Goal: Task Accomplishment & Management: Complete application form

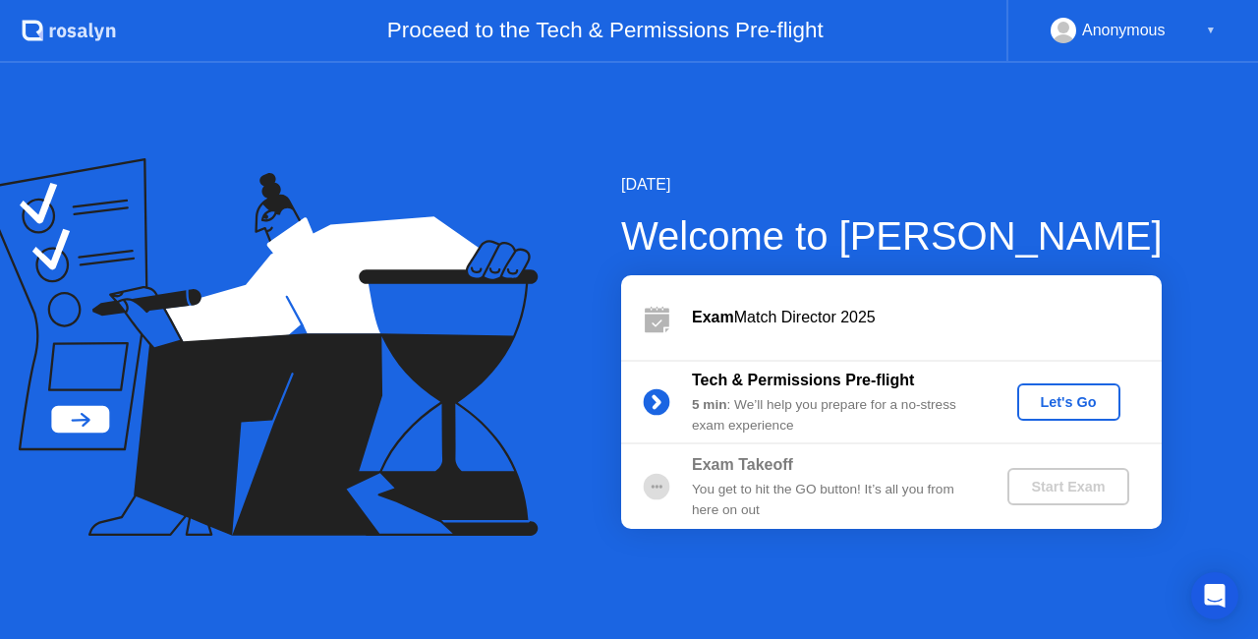
click at [1054, 396] on div "Let's Go" at bounding box center [1068, 402] width 87 height 16
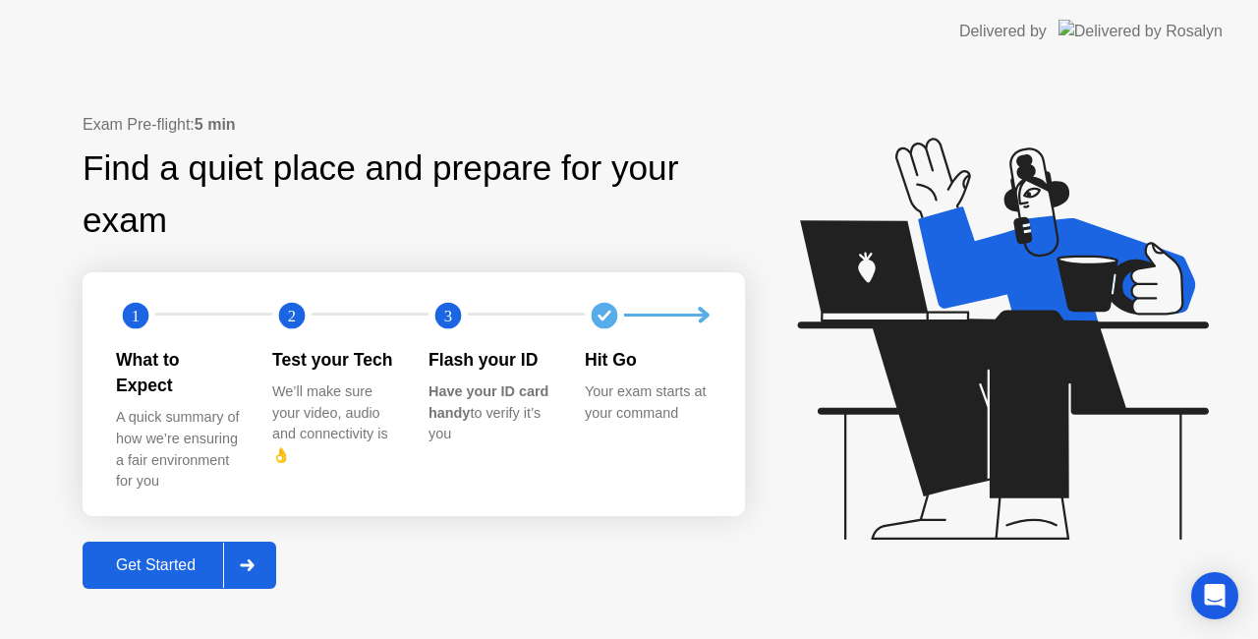
click at [184, 558] on div "Get Started" at bounding box center [155, 565] width 135 height 18
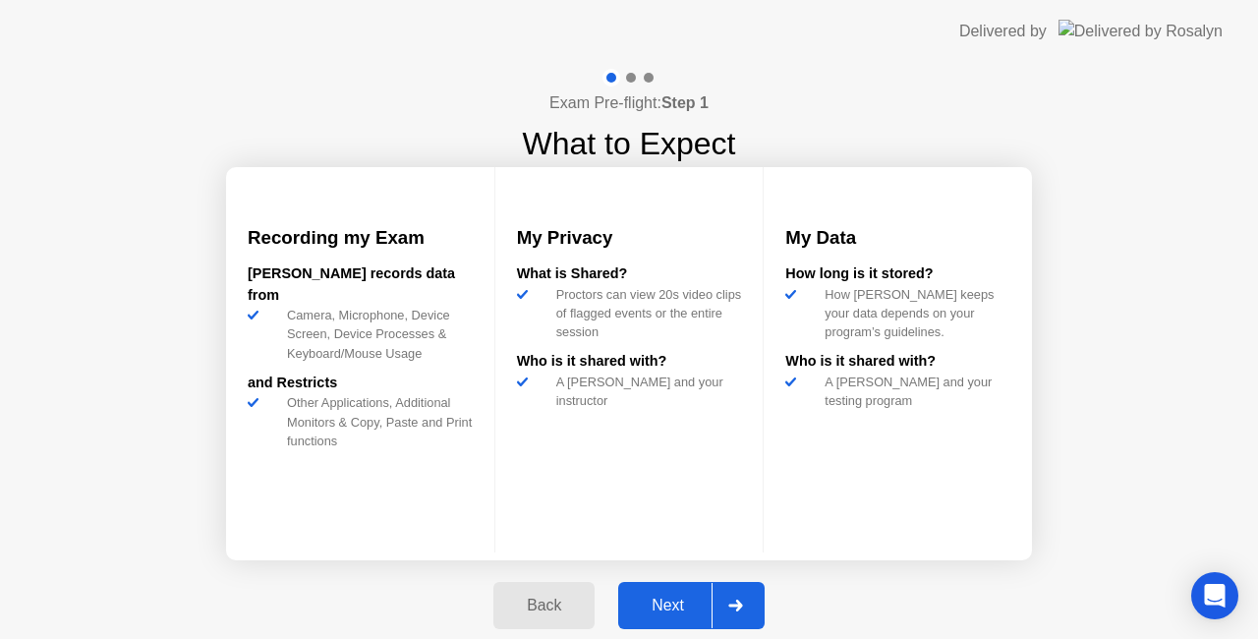
click at [654, 597] on div "Next" at bounding box center [667, 606] width 87 height 18
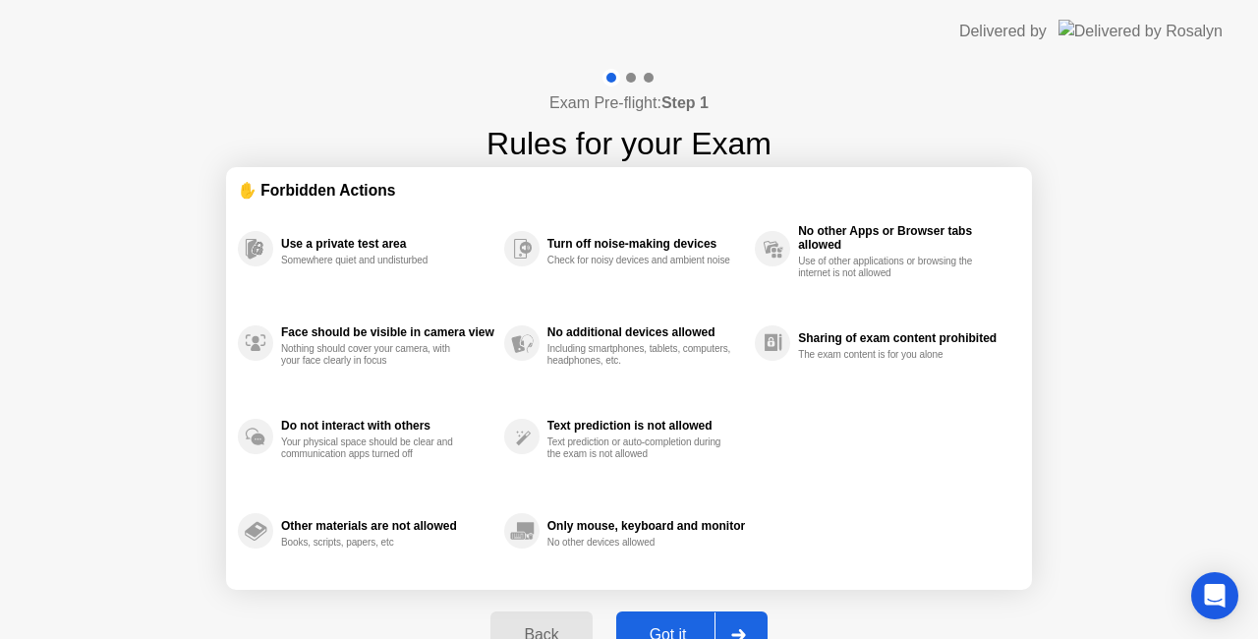
click at [673, 626] on div "Got it" at bounding box center [668, 635] width 92 height 18
select select "**********"
select select "*******"
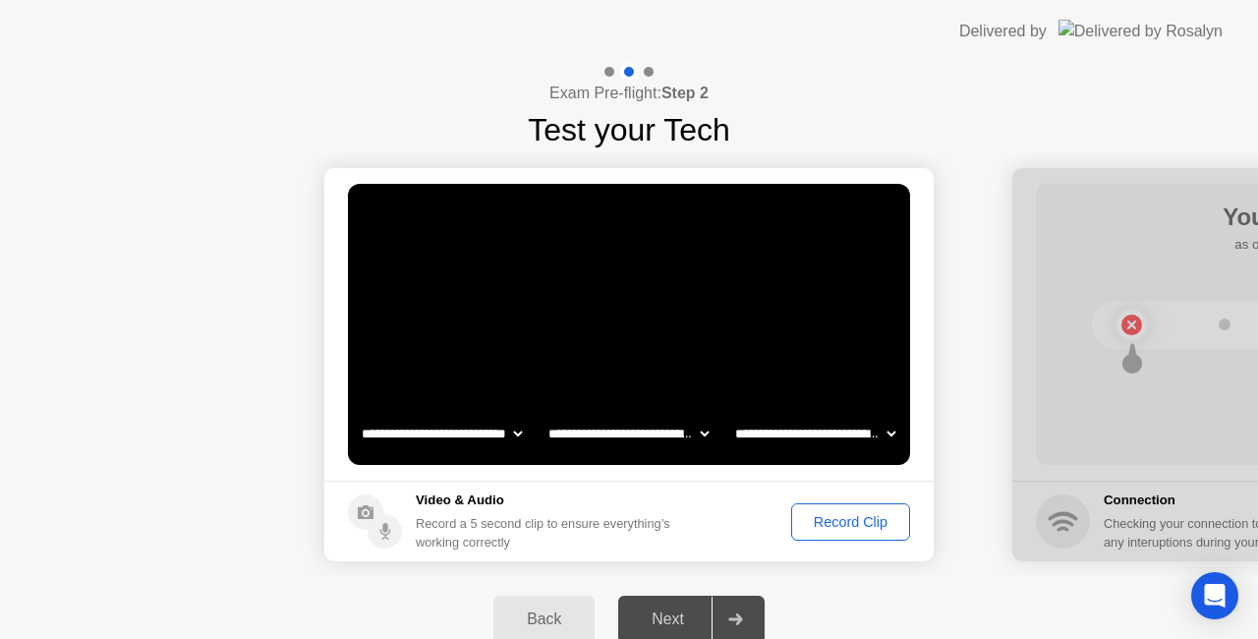
click at [866, 517] on div "Record Clip" at bounding box center [850, 522] width 105 height 16
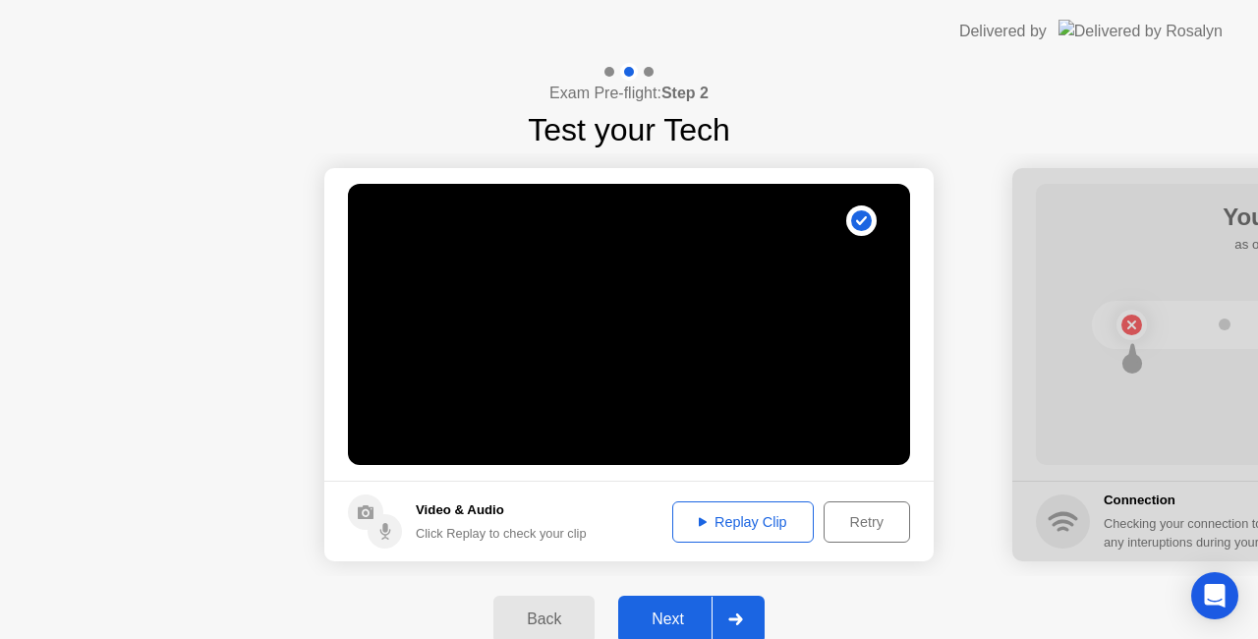
click at [689, 603] on button "Next" at bounding box center [691, 619] width 146 height 47
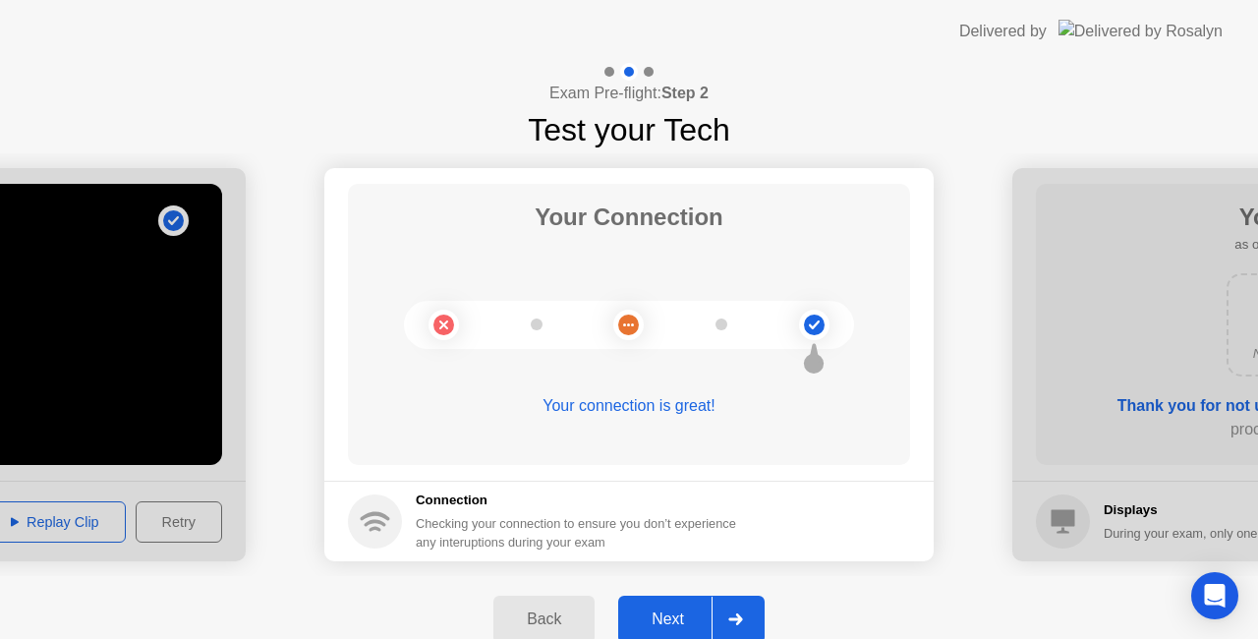
click at [686, 613] on div "Next" at bounding box center [667, 619] width 87 height 18
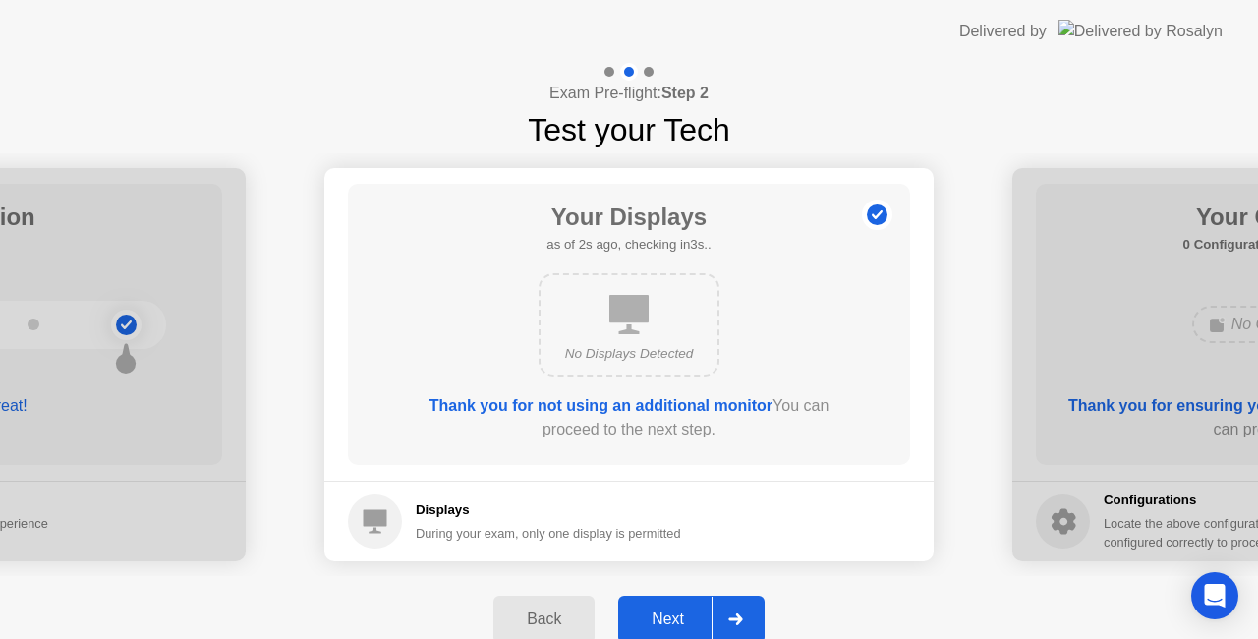
click at [666, 613] on div "Next" at bounding box center [667, 619] width 87 height 18
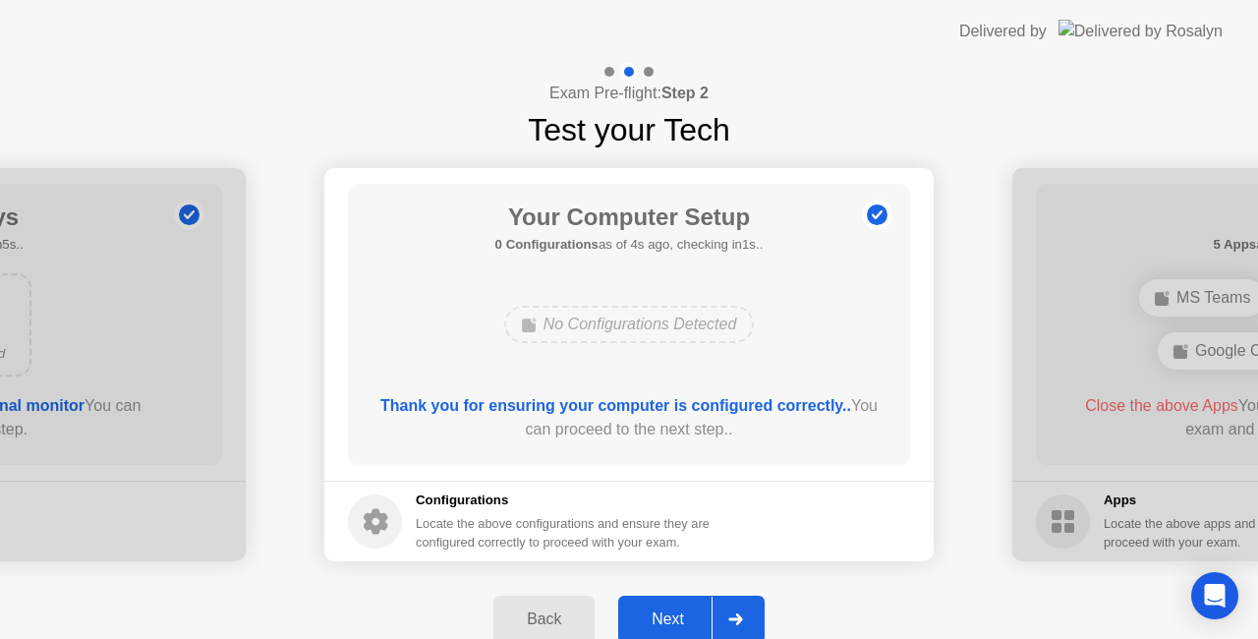
click at [662, 620] on div "Next" at bounding box center [667, 619] width 87 height 18
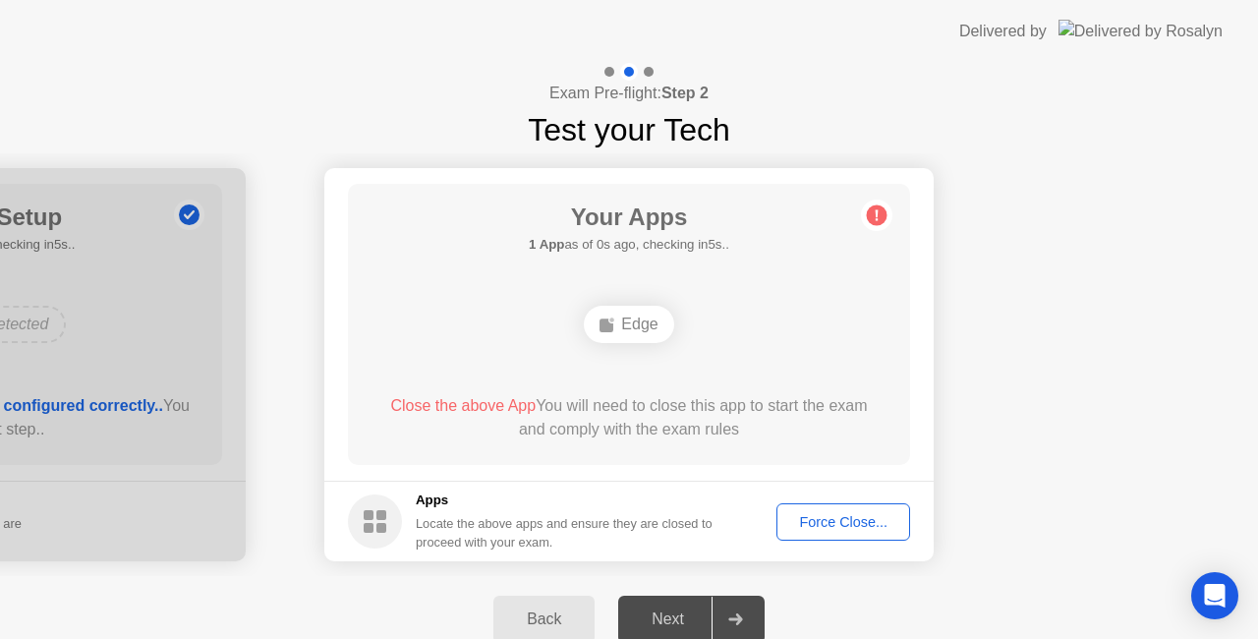
click at [631, 324] on div "Edge" at bounding box center [628, 324] width 89 height 37
click at [807, 523] on div "Force Close..." at bounding box center [843, 522] width 120 height 16
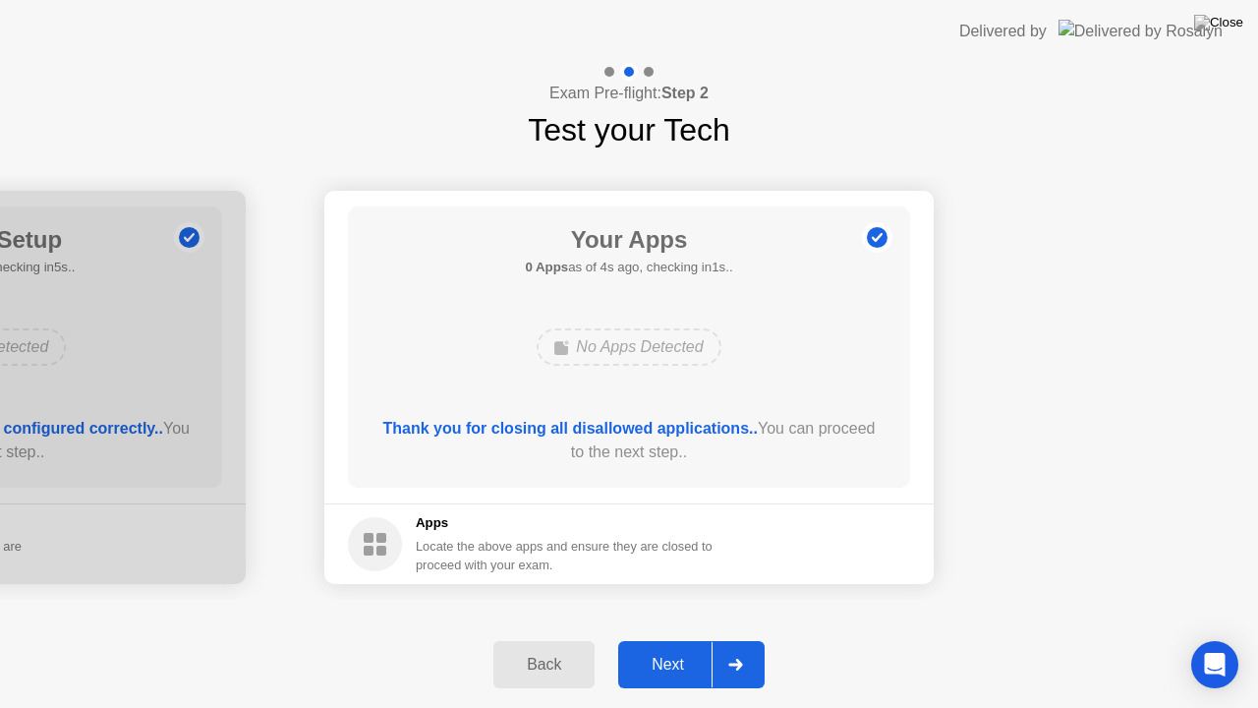
click at [683, 638] on div "Next" at bounding box center [667, 665] width 87 height 18
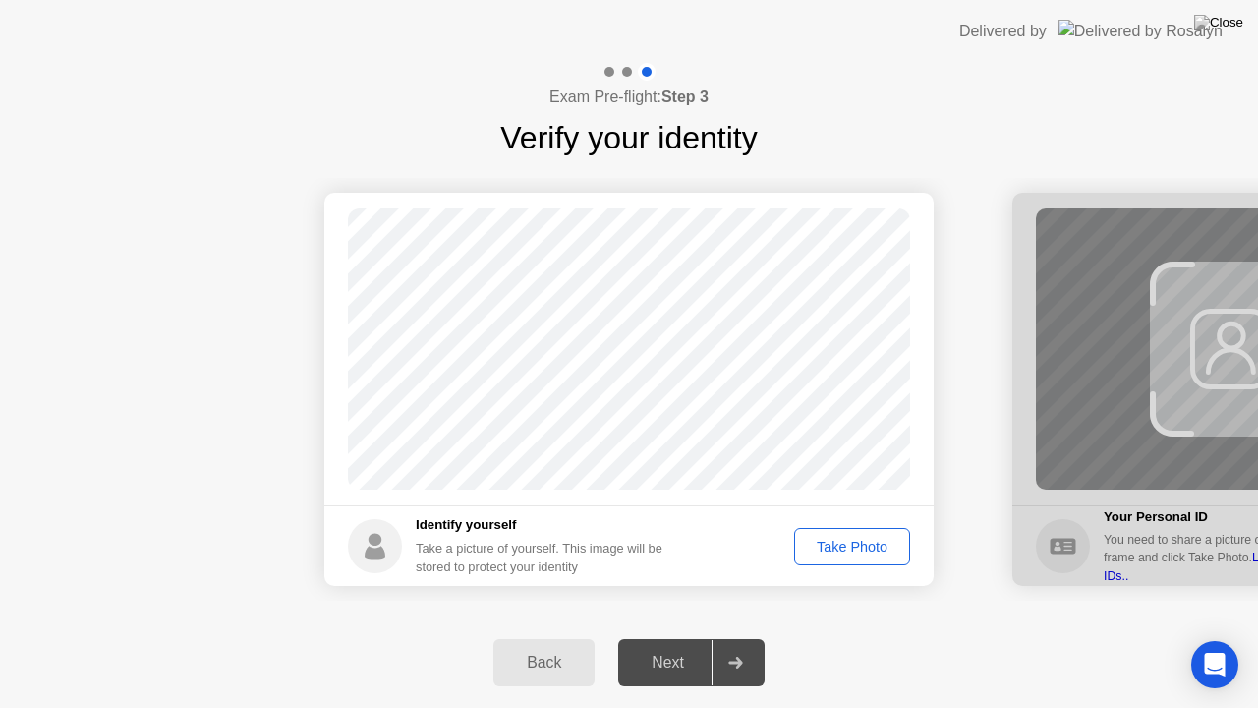
click at [849, 550] on div "Take Photo" at bounding box center [852, 547] width 102 height 16
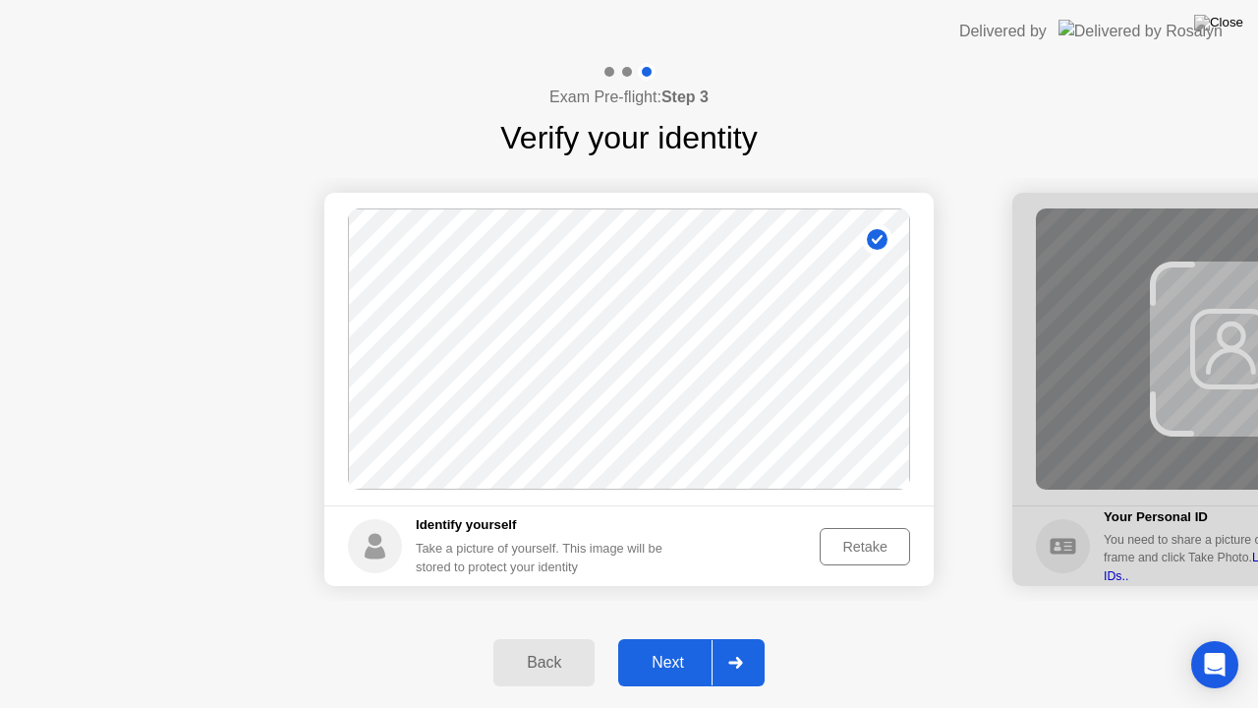
click at [696, 638] on div "Next" at bounding box center [667, 663] width 87 height 18
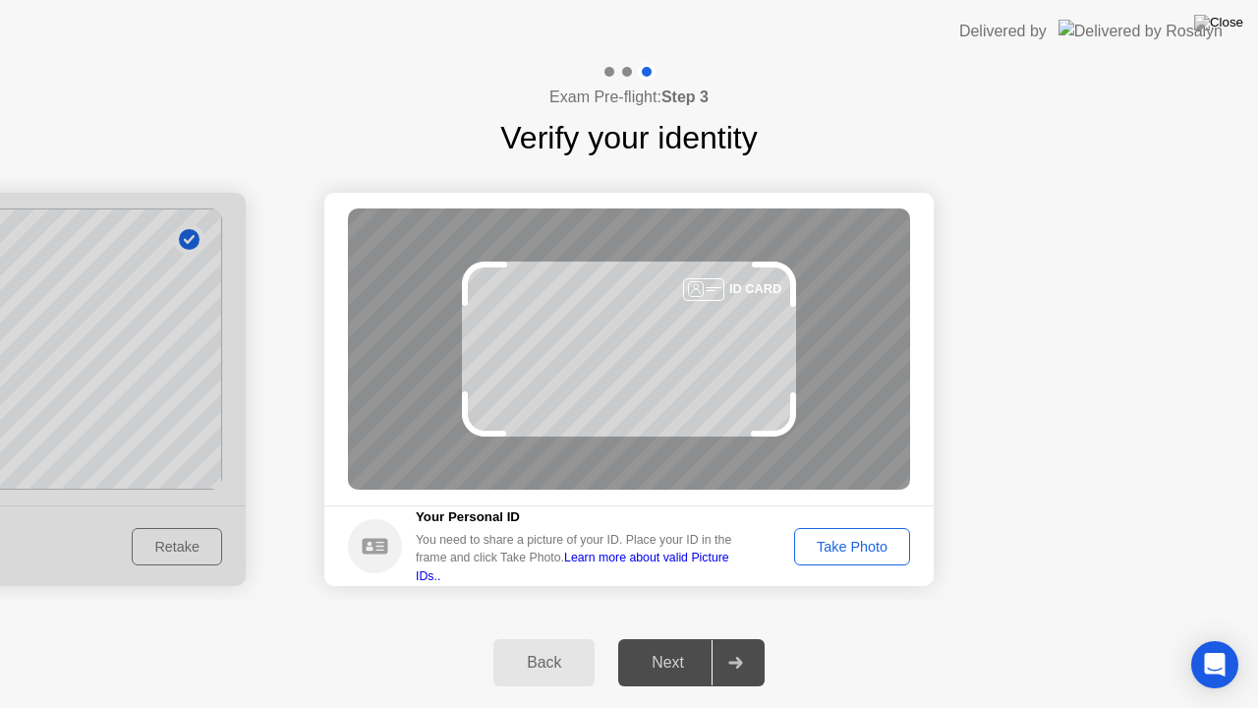
click at [833, 548] on div "Take Photo" at bounding box center [852, 547] width 102 height 16
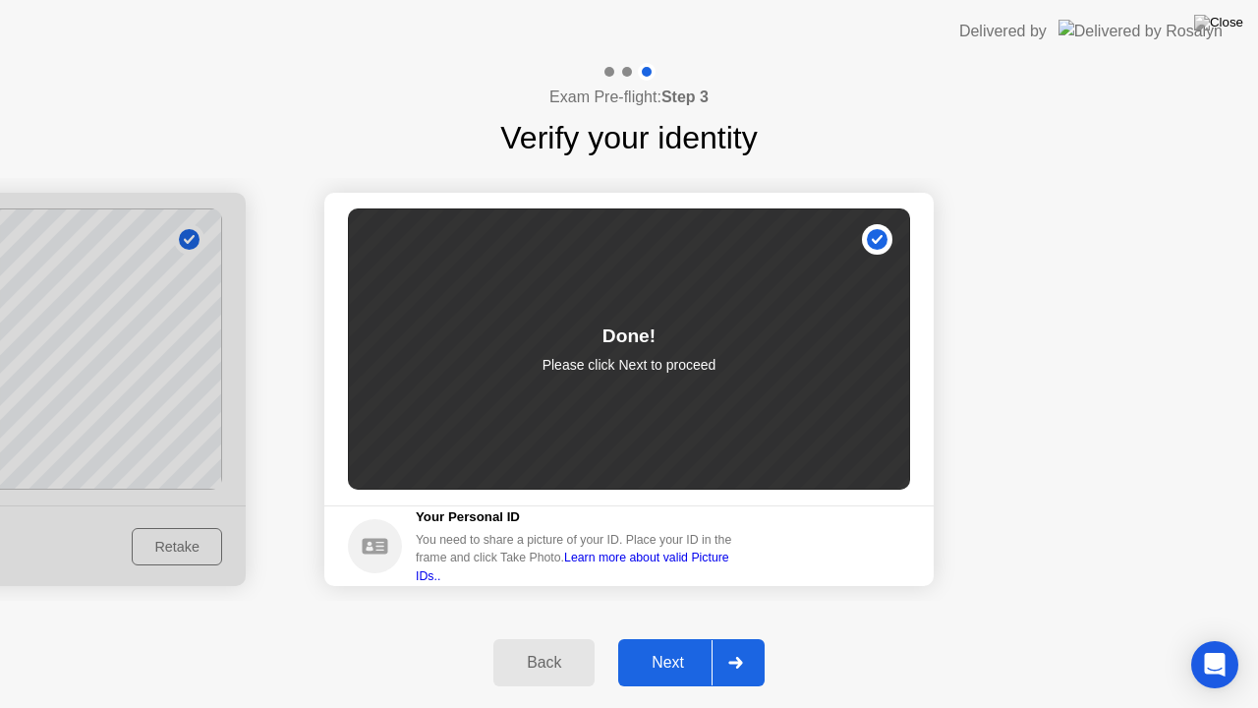
click at [662, 638] on button "Next" at bounding box center [691, 662] width 146 height 47
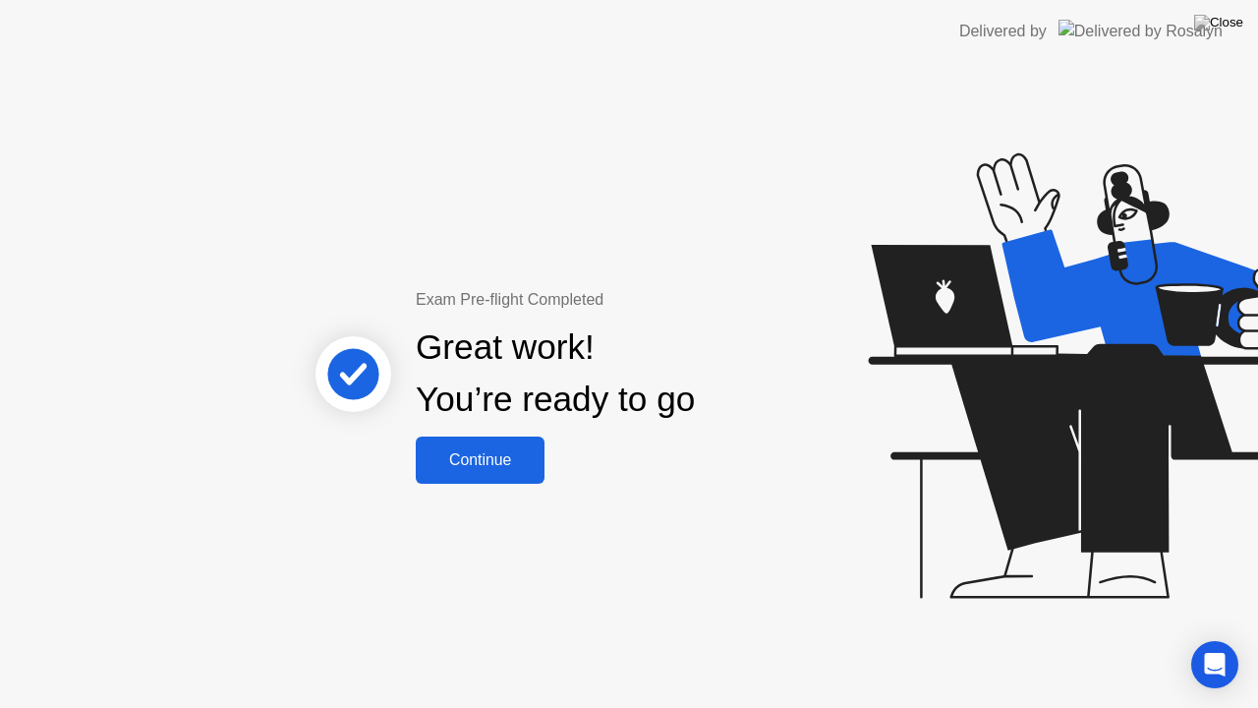
click at [522, 446] on button "Continue" at bounding box center [480, 459] width 129 height 47
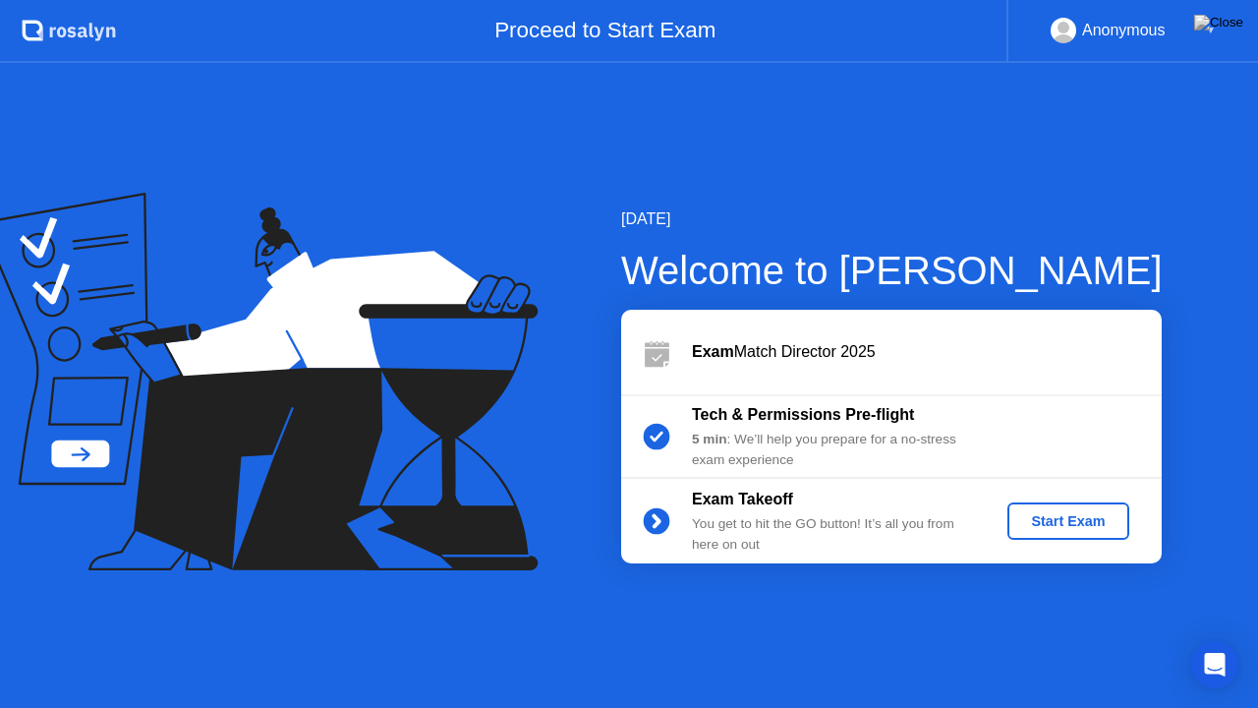
click at [1061, 527] on div "Start Exam" at bounding box center [1067, 521] width 105 height 16
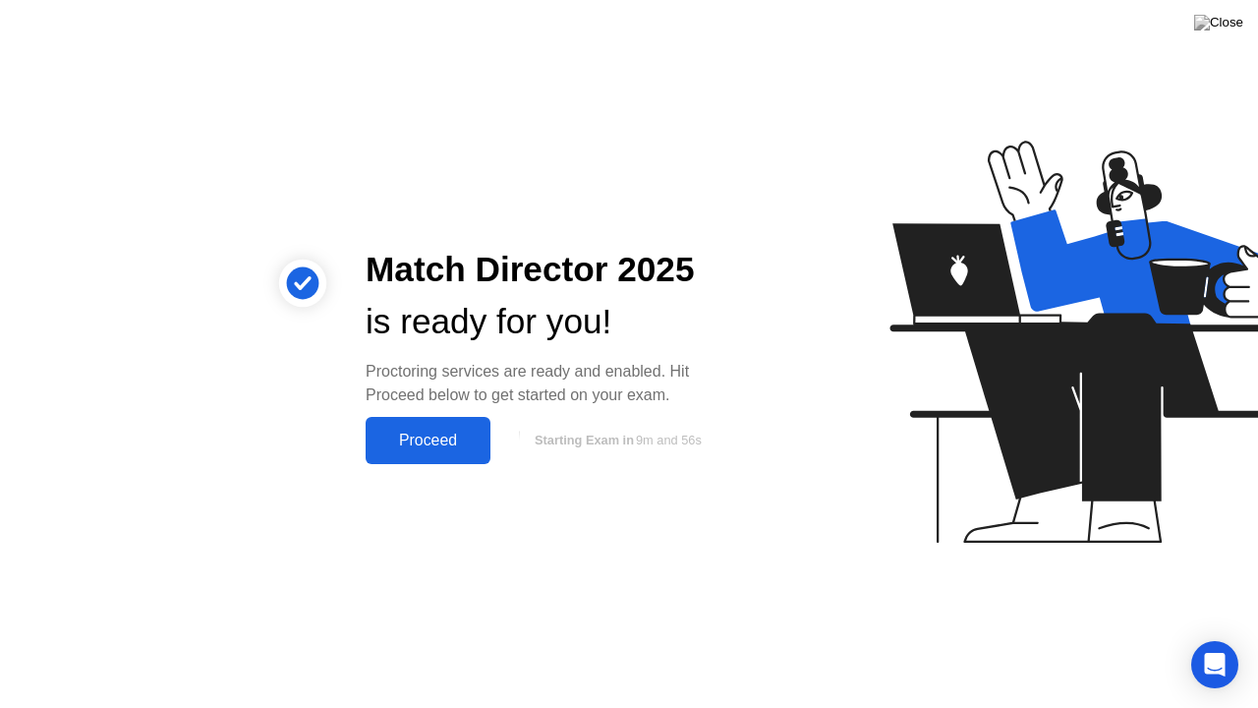
click at [428, 442] on div "Proceed" at bounding box center [427, 440] width 113 height 18
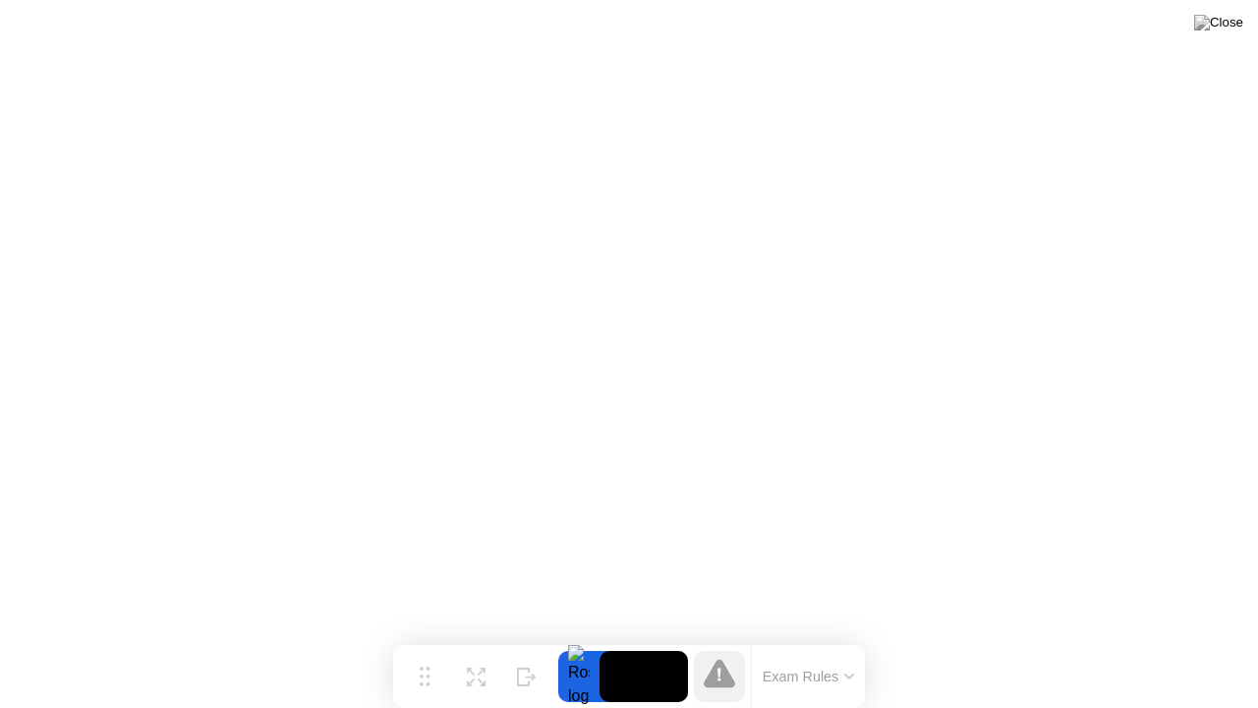
click at [808, 638] on button "Exam Rules" at bounding box center [809, 676] width 104 height 18
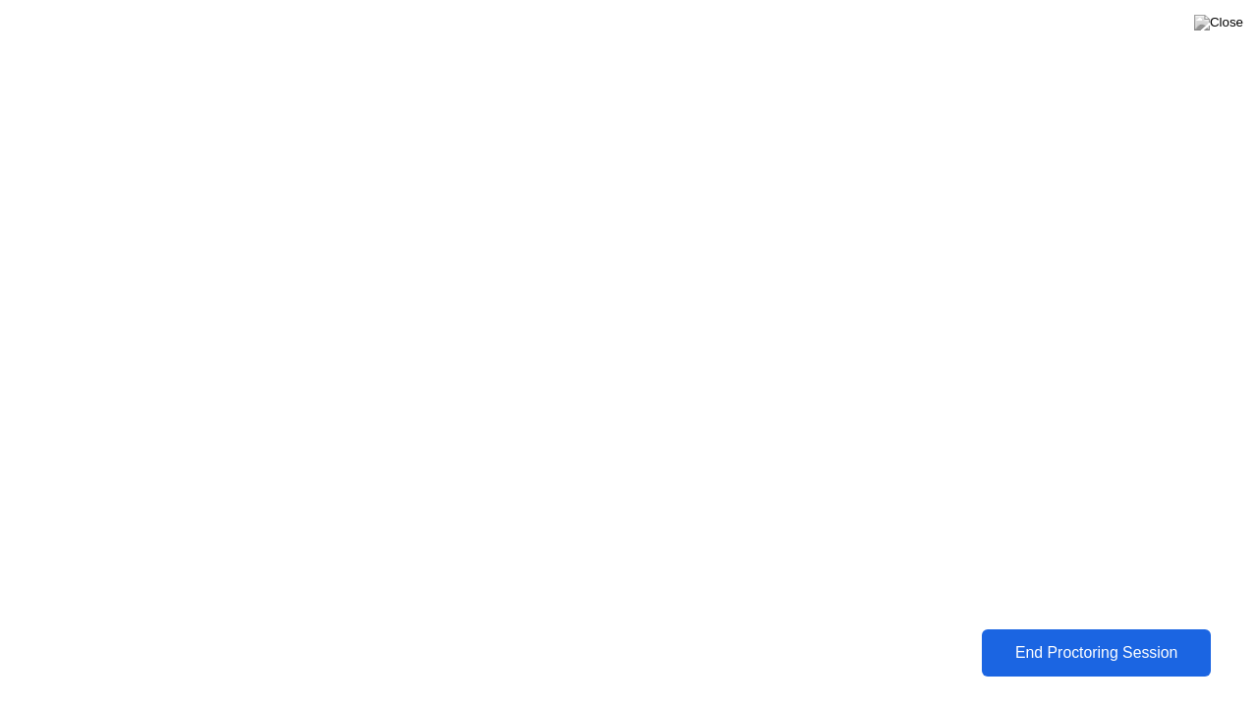
click at [1114, 638] on button "End Proctoring Session" at bounding box center [1096, 652] width 229 height 47
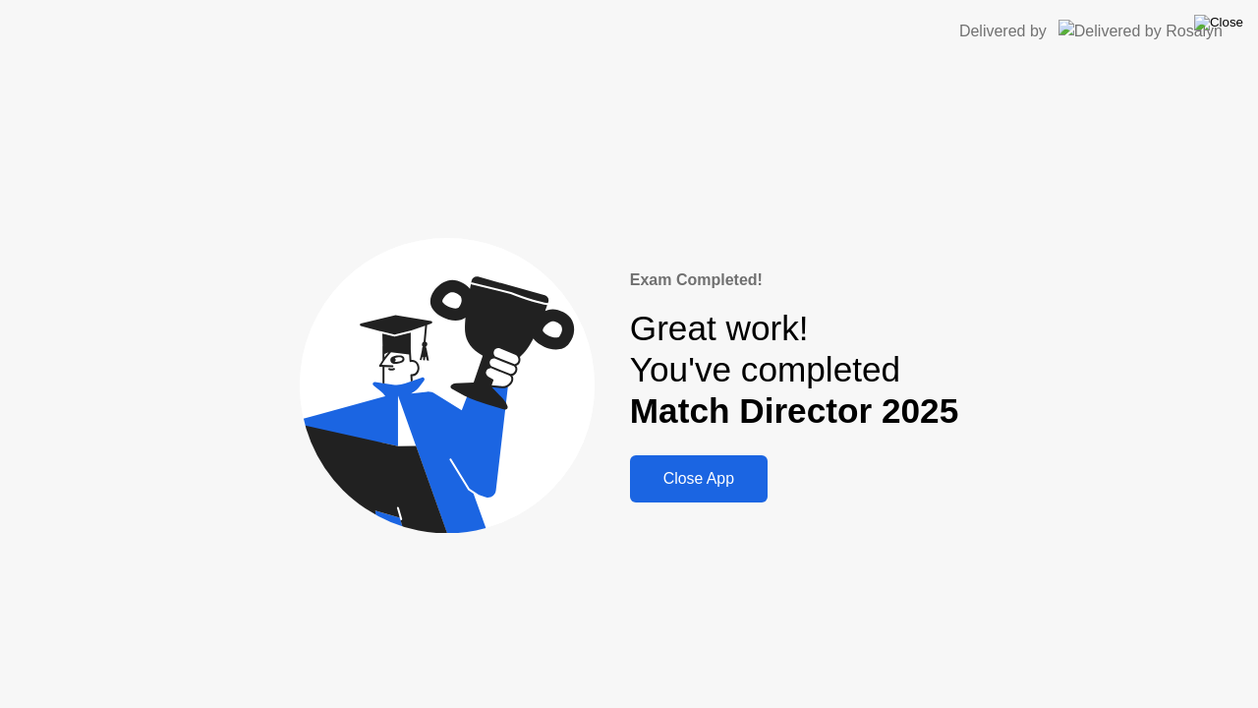
click at [1226, 26] on img at bounding box center [1218, 23] width 49 height 16
